Goal: Navigation & Orientation: Find specific page/section

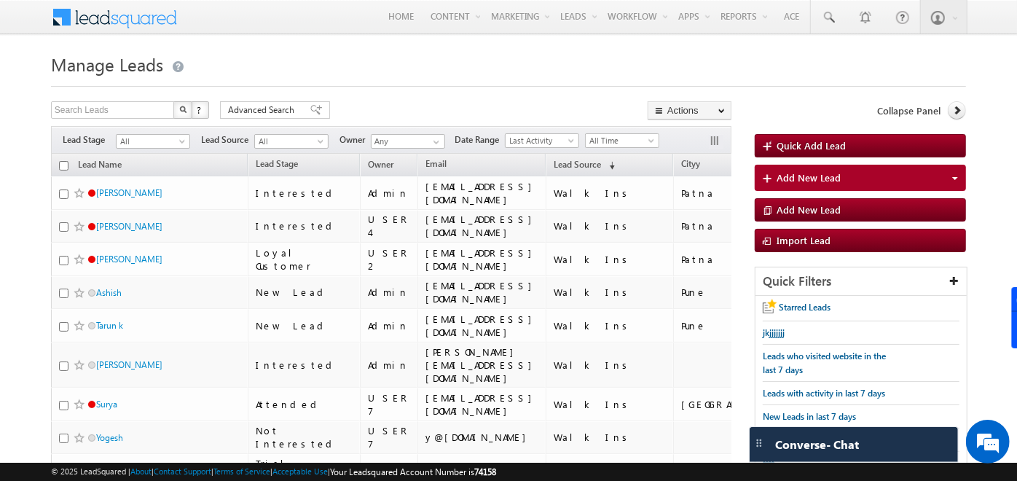
click at [157, 17] on span at bounding box center [124, 15] width 106 height 25
